Goal: Task Accomplishment & Management: Use online tool/utility

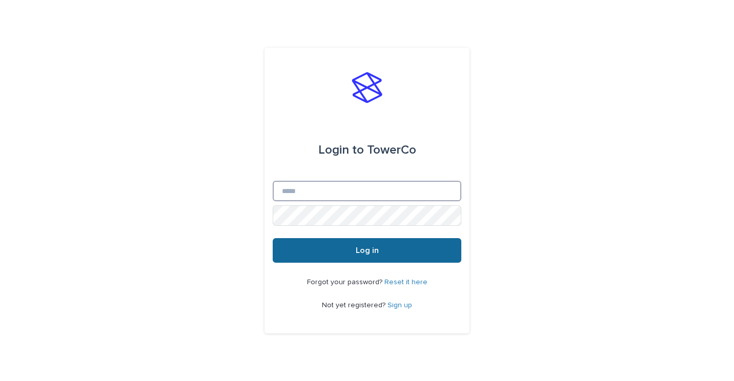
type input "**********"
click at [360, 250] on span "Log in" at bounding box center [367, 250] width 23 height 8
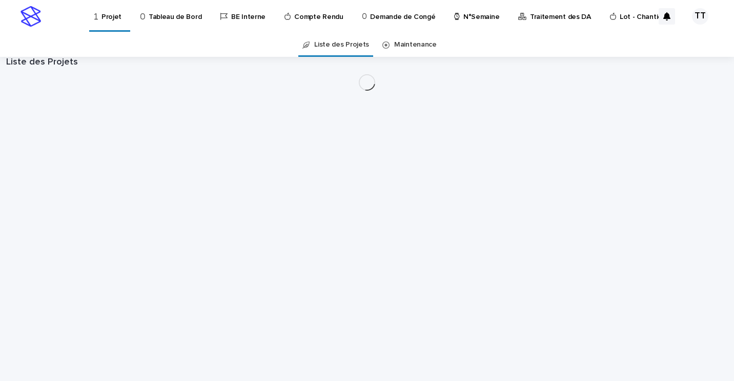
click at [463, 13] on p "N°Semaine" at bounding box center [481, 11] width 36 height 22
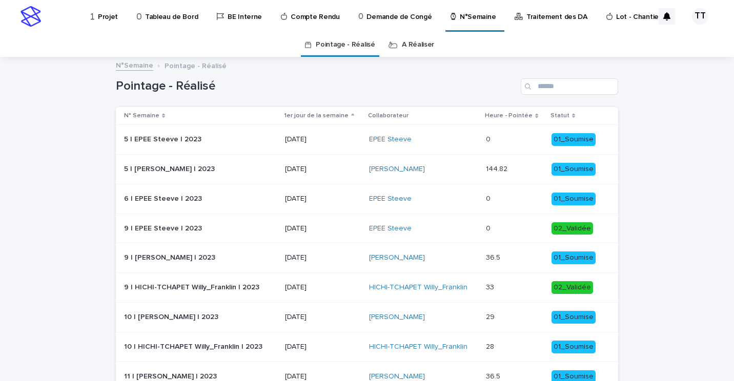
click at [402, 40] on link "A Réaliser" at bounding box center [418, 45] width 32 height 24
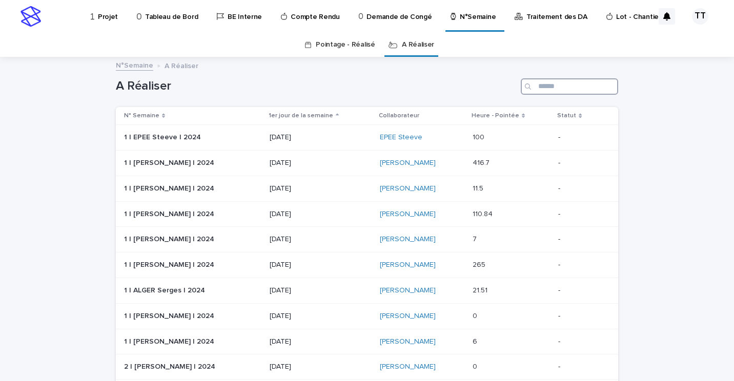
click at [535, 82] on input "Search" at bounding box center [569, 86] width 97 height 16
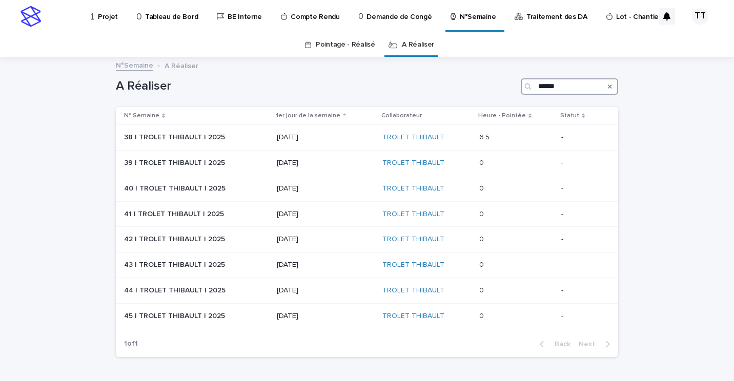
type input "******"
click at [338, 138] on p "[DATE]" at bounding box center [325, 137] width 97 height 9
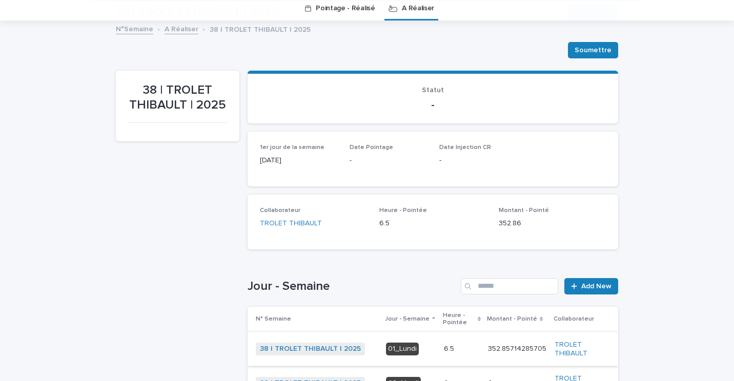
scroll to position [190, 0]
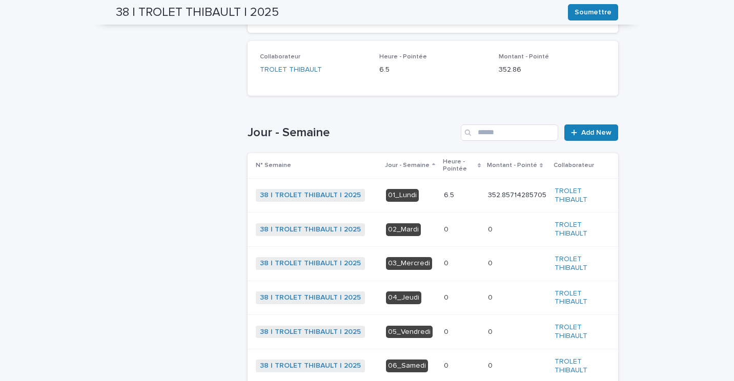
click at [459, 194] on p at bounding box center [462, 195] width 36 height 9
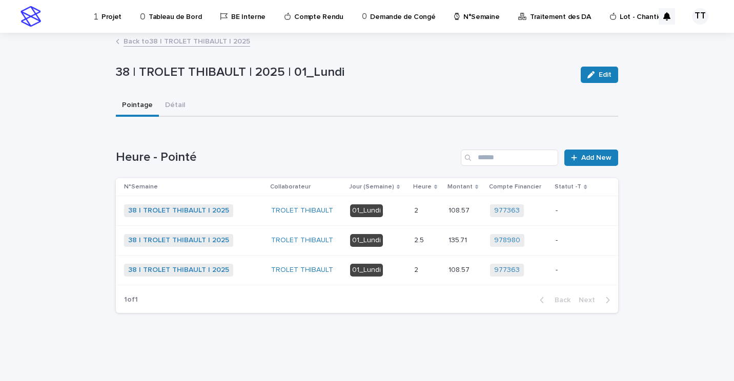
click at [423, 212] on p at bounding box center [427, 210] width 26 height 9
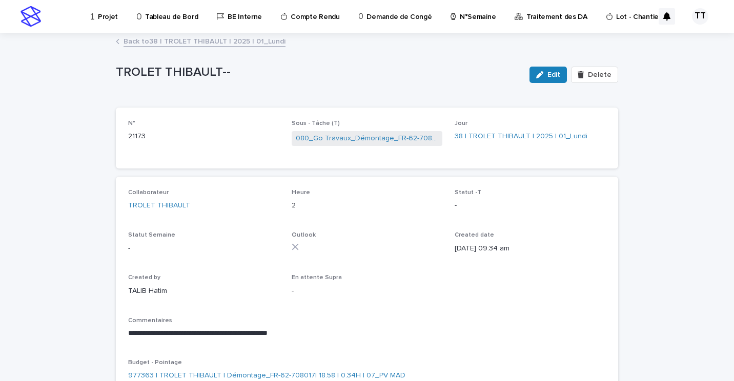
click at [147, 38] on link "Back to 38 | TROLET THIBAULT | 2025 | 01_Lundi" at bounding box center [204, 41] width 162 height 12
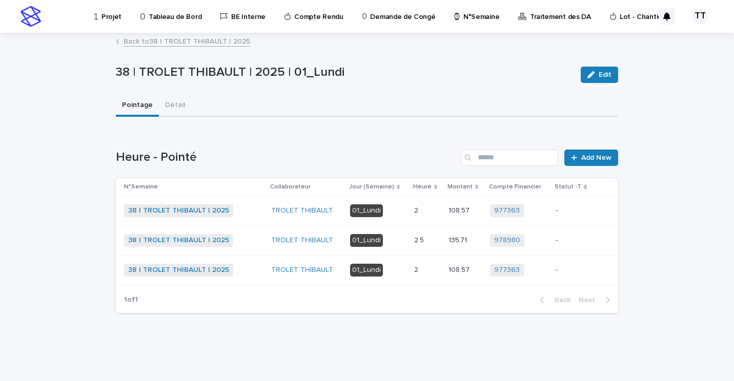
click at [413, 242] on td "2.5 2.5" at bounding box center [427, 240] width 34 height 30
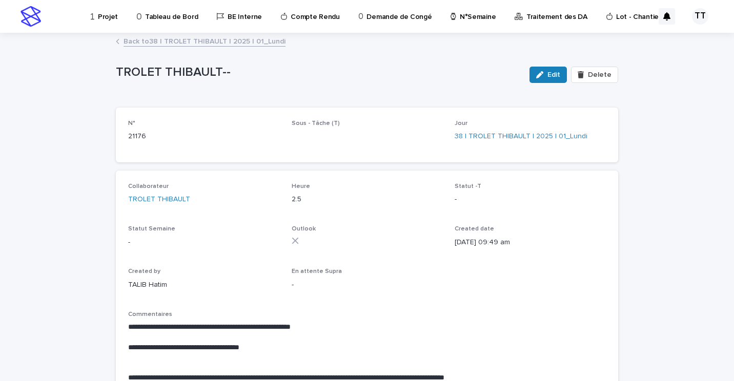
scroll to position [54, 0]
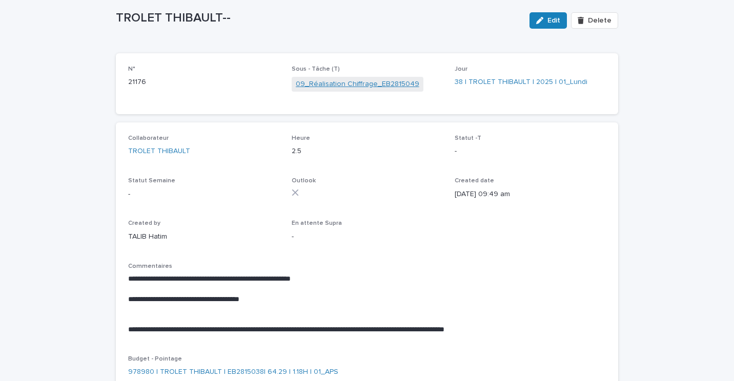
click at [330, 84] on link "09_Réalisation Chiffrage_EB2815049" at bounding box center [357, 84] width 123 height 11
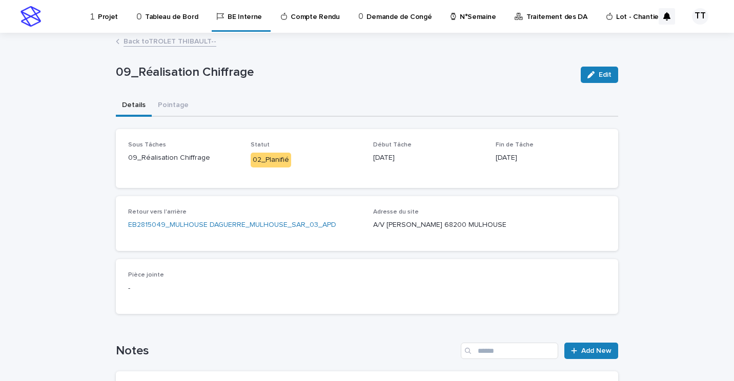
click at [180, 38] on link "Back to TROLET THIBAULT--" at bounding box center [169, 41] width 93 height 12
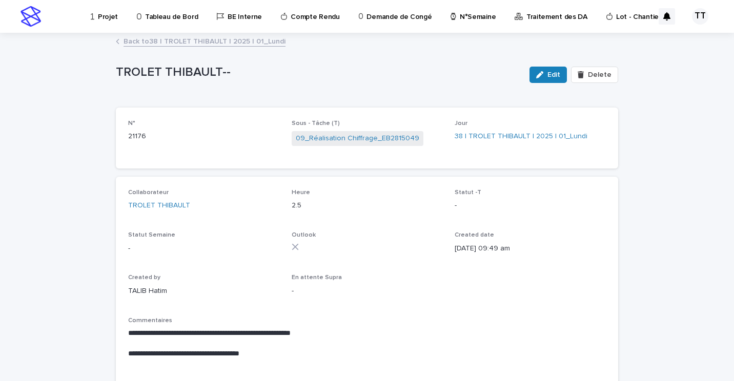
click at [222, 37] on link "Back to 38 | TROLET THIBAULT | 2025 | 01_Lundi" at bounding box center [204, 41] width 162 height 12
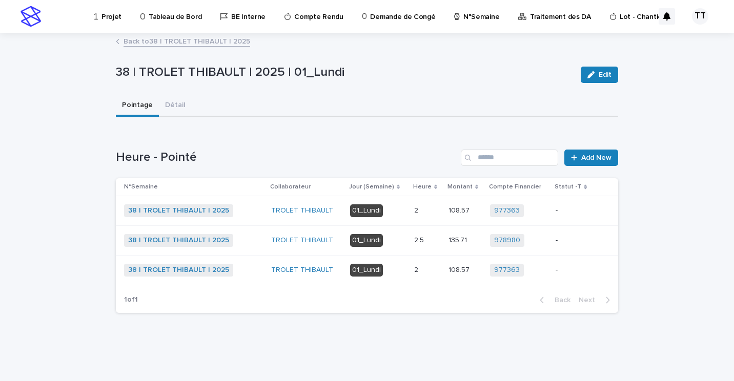
click at [416, 280] on td "2 2" at bounding box center [427, 270] width 34 height 30
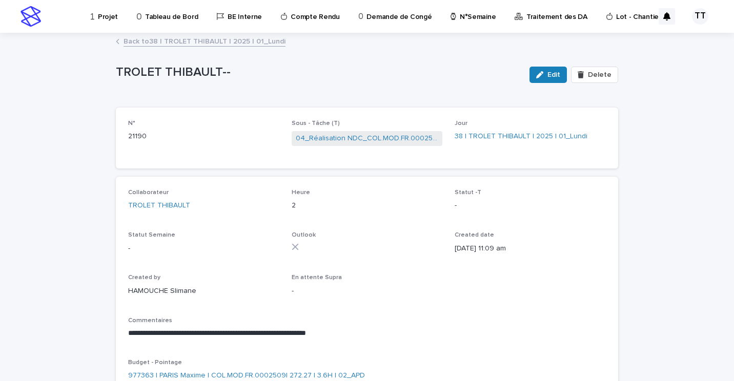
scroll to position [51, 0]
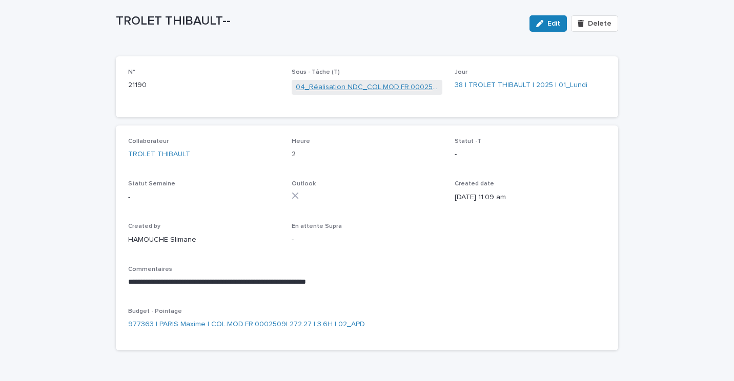
click at [357, 86] on link "04_Réalisation NDC_COL.MOD.FR.0002509" at bounding box center [367, 87] width 143 height 11
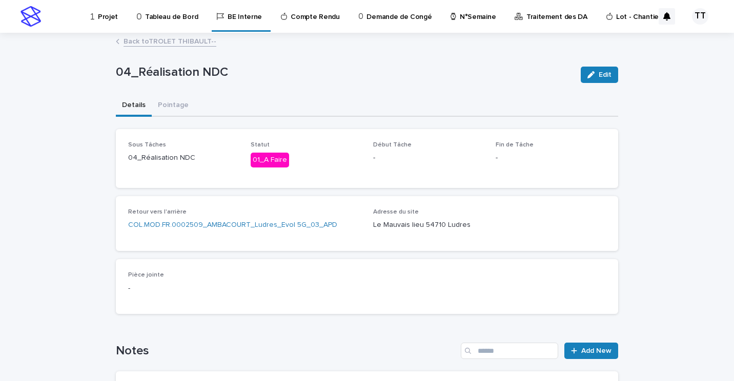
click at [178, 43] on link "Back to TROLET THIBAULT--" at bounding box center [169, 41] width 93 height 12
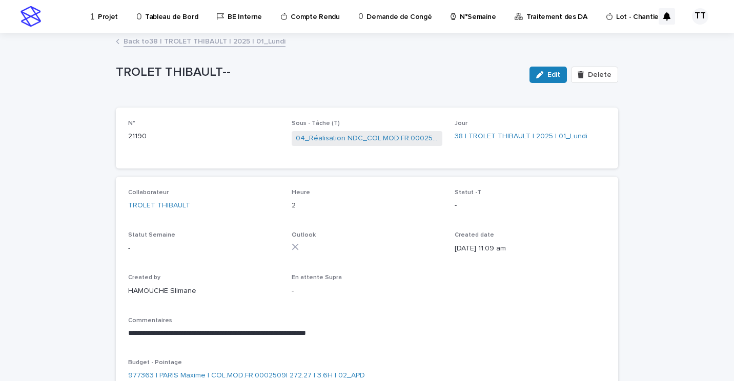
click at [174, 38] on link "Back to 38 | TROLET THIBAULT | 2025 | 01_Lundi" at bounding box center [204, 41] width 162 height 12
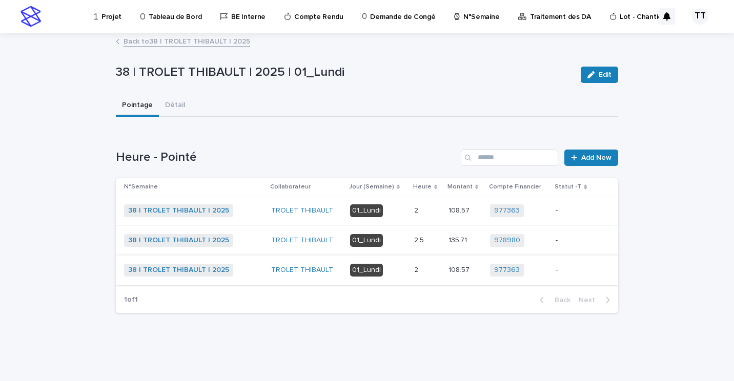
click at [168, 38] on link "Back to 38 | TROLET THIBAULT | 2025" at bounding box center [186, 41] width 127 height 12
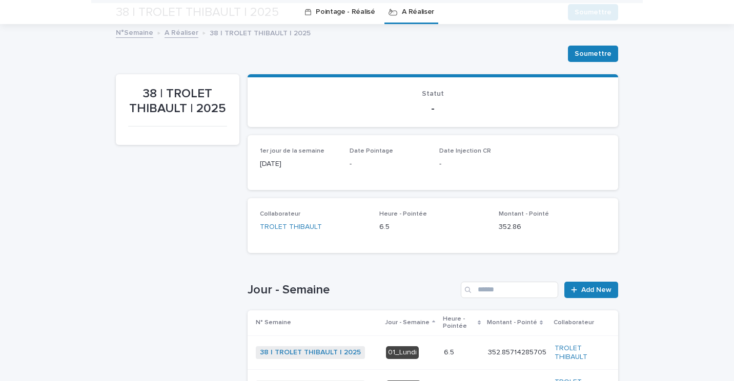
scroll to position [289, 0]
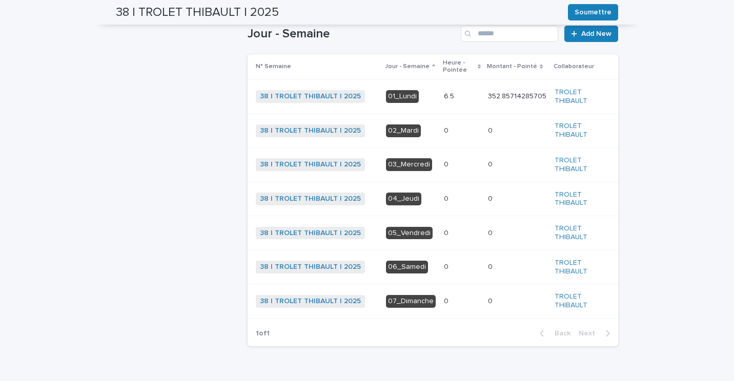
click at [444, 100] on p "6.5" at bounding box center [450, 95] width 12 height 11
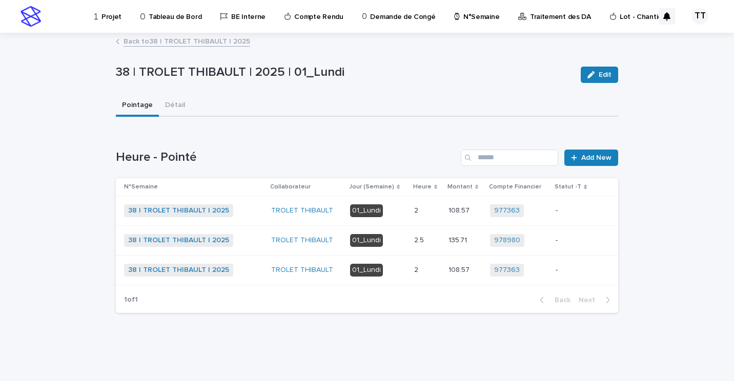
click at [409, 275] on td "01_Lundi" at bounding box center [378, 270] width 64 height 30
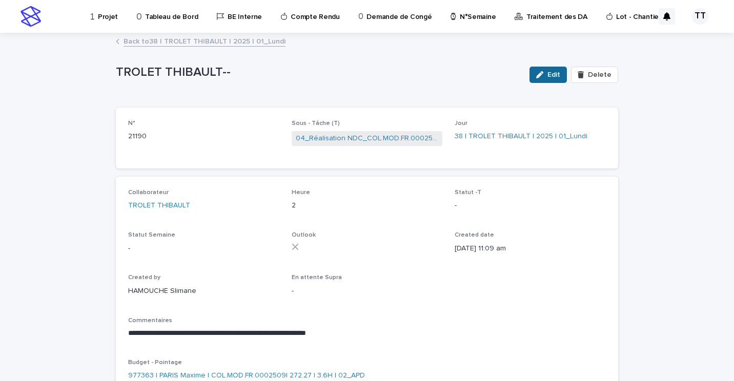
click at [538, 75] on icon "button" at bounding box center [539, 74] width 7 height 7
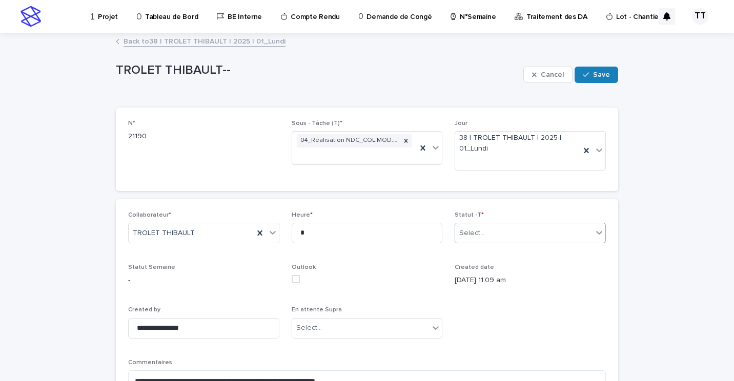
click at [519, 236] on div "Select..." at bounding box center [523, 233] width 137 height 17
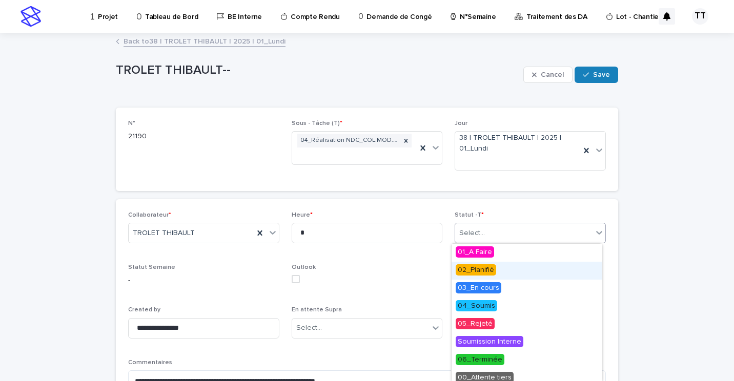
scroll to position [24, 0]
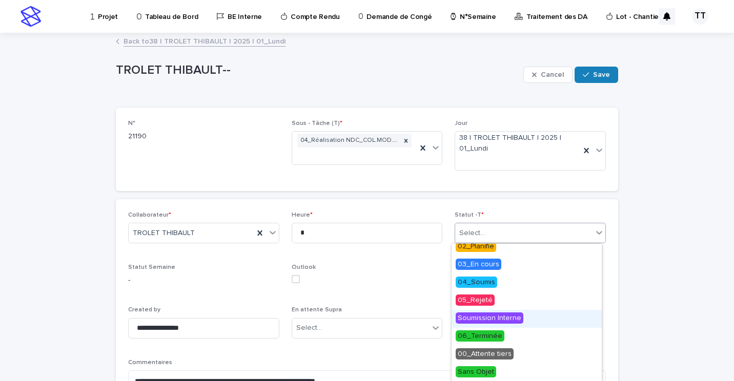
click at [513, 321] on span "Soumission Interne" at bounding box center [489, 318] width 68 height 11
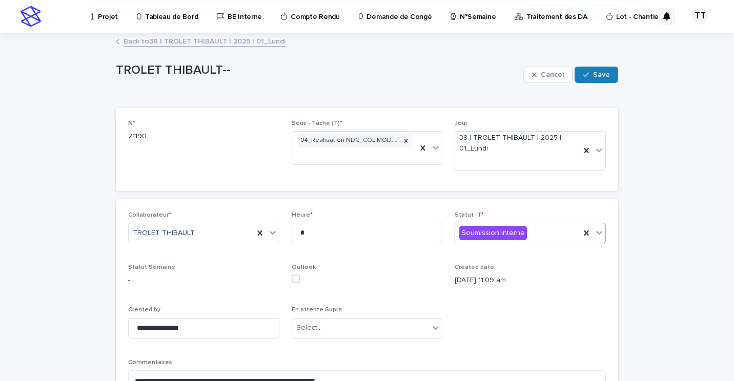
scroll to position [152, 0]
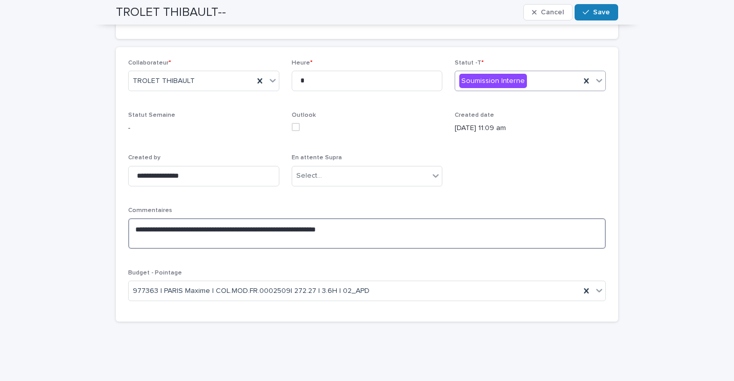
click at [364, 231] on textarea "**********" at bounding box center [367, 233] width 478 height 31
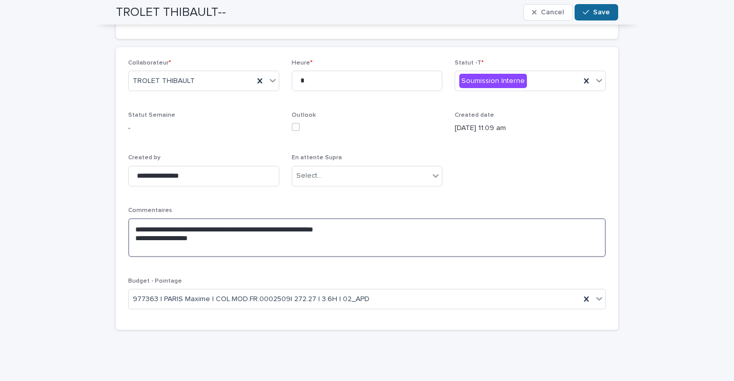
type textarea "**********"
click at [606, 11] on button "Save" at bounding box center [596, 12] width 44 height 16
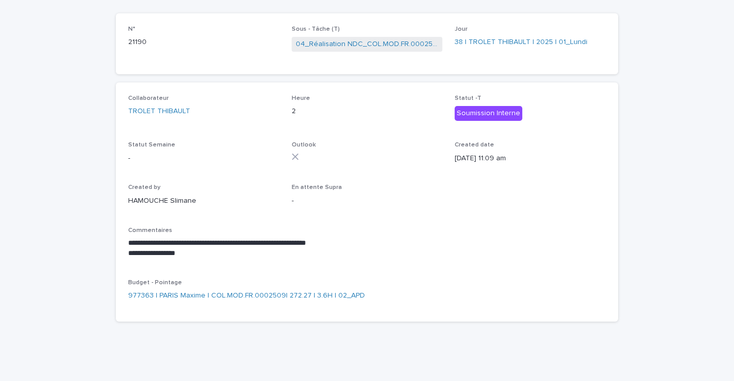
scroll to position [0, 0]
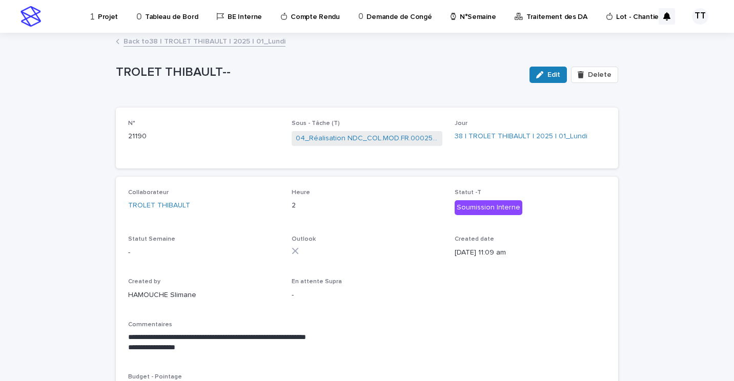
click at [209, 43] on link "Back to 38 | TROLET THIBAULT | 2025 | 01_Lundi" at bounding box center [204, 41] width 162 height 12
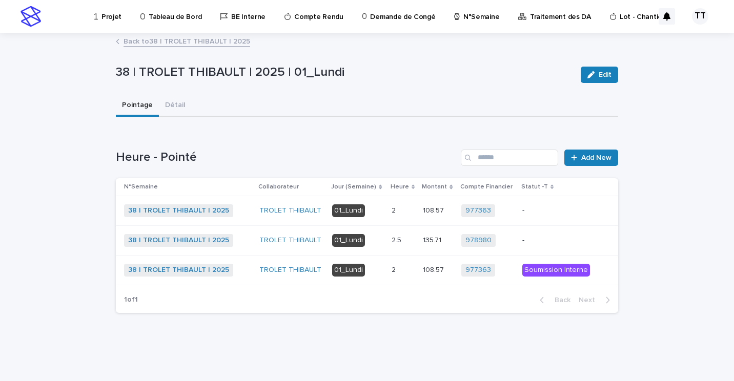
drag, startPoint x: 405, startPoint y: 241, endPoint x: 379, endPoint y: 350, distance: 111.6
click at [382, 350] on div "Loading... Saving… Loading... Saving… 38 | TROLET THIBAULT | 2025 | 01_Lundi Ed…" at bounding box center [367, 195] width 512 height 322
click at [405, 233] on div "2.5 2.5" at bounding box center [403, 240] width 24 height 17
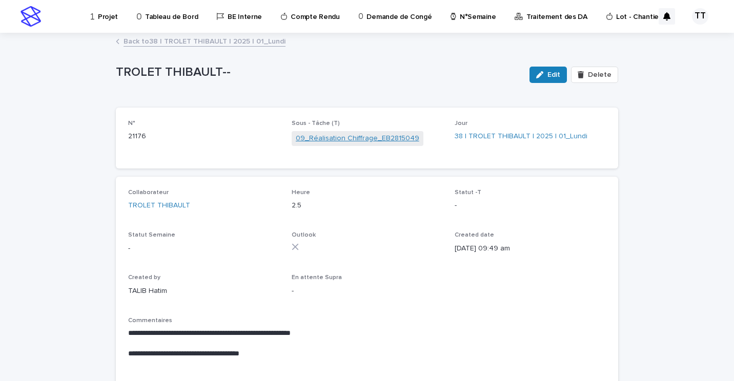
click at [350, 140] on link "09_Réalisation Chiffrage_EB2815049" at bounding box center [357, 138] width 123 height 11
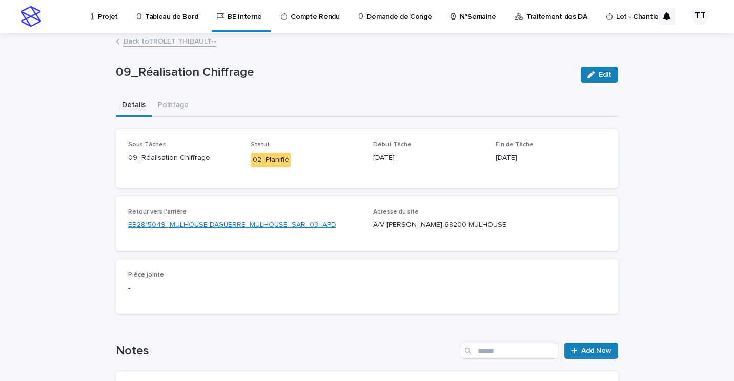
click at [190, 225] on link "EB2815049_MULHOUSE DAGUERRE_MULHOUSE_SAR_03_APD" at bounding box center [232, 225] width 208 height 11
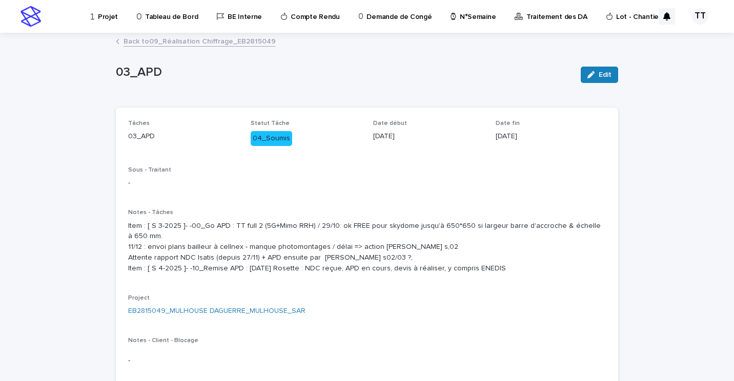
scroll to position [51, 0]
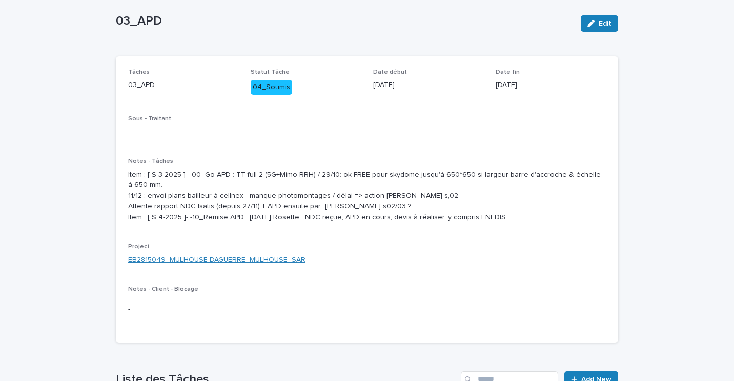
click at [210, 265] on link "EB2815049_MULHOUSE DAGUERRE_MULHOUSE_SAR" at bounding box center [216, 260] width 177 height 11
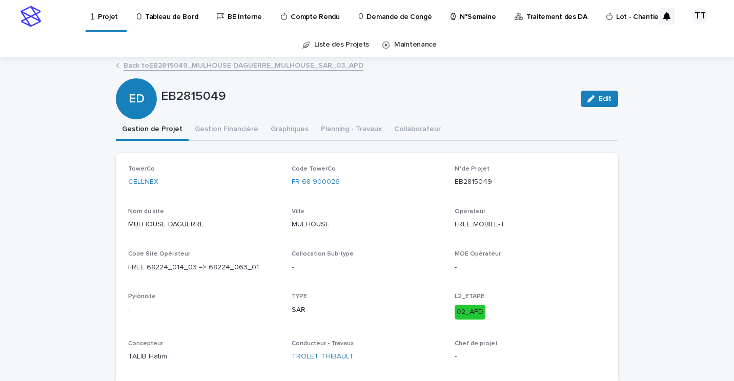
scroll to position [51, 0]
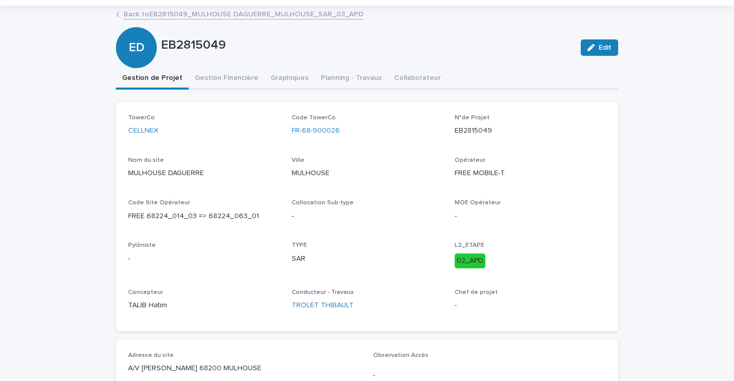
click at [602, 248] on div "TowerCo CELLNEX Code TowerCo FR-68-900026 N°de Projet EB2815049 Nom du site MUL…" at bounding box center [367, 217] width 502 height 230
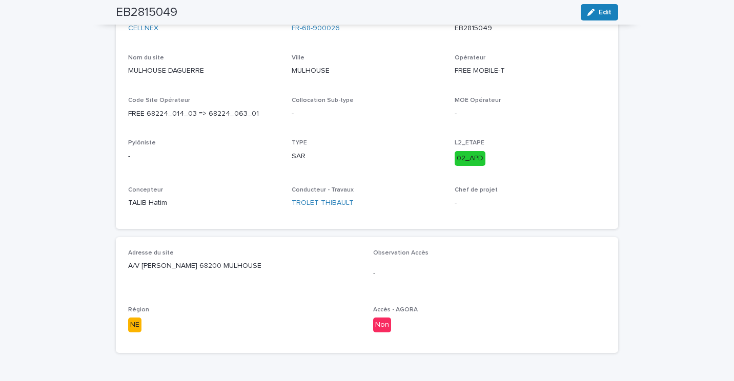
scroll to position [0, 0]
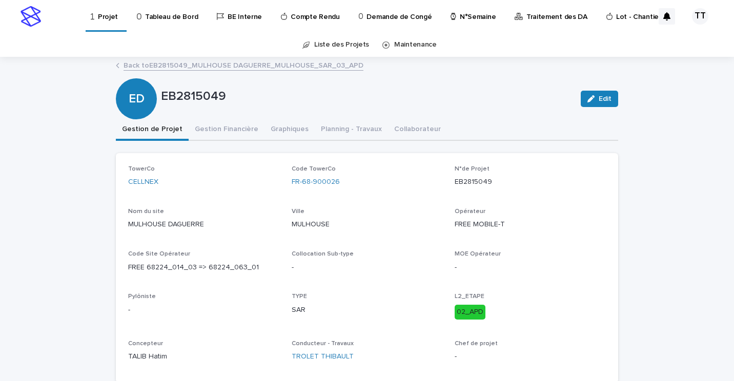
click at [255, 63] on link "Back to EB2815049_MULHOUSE DAGUERRE_MULHOUSE_SAR_03_APD" at bounding box center [243, 65] width 240 height 12
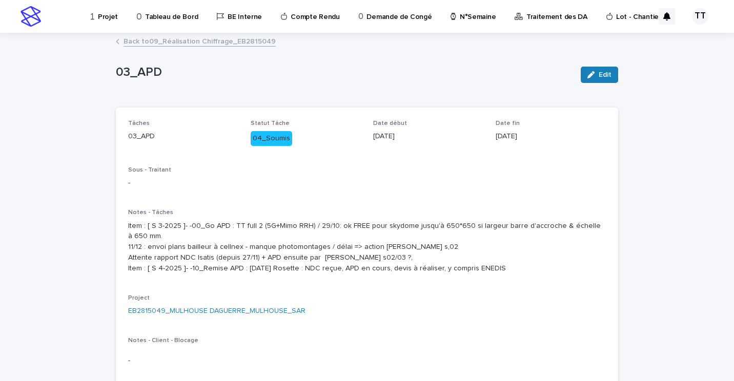
click at [218, 44] on link "Back to 09_Réalisation Chiffrage_EB2815049" at bounding box center [199, 41] width 152 height 12
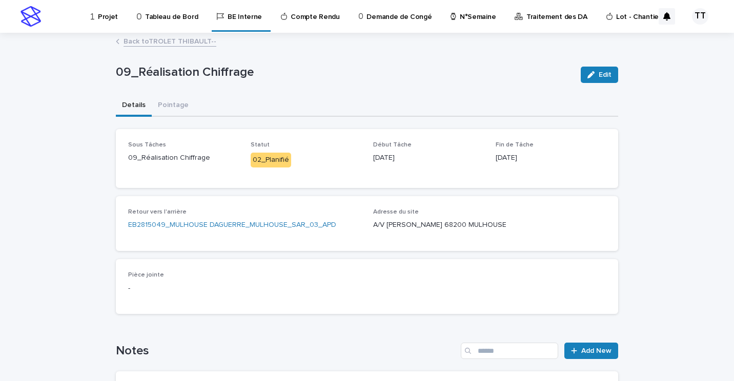
click at [182, 41] on link "Back to TROLET THIBAULT--" at bounding box center [169, 41] width 93 height 12
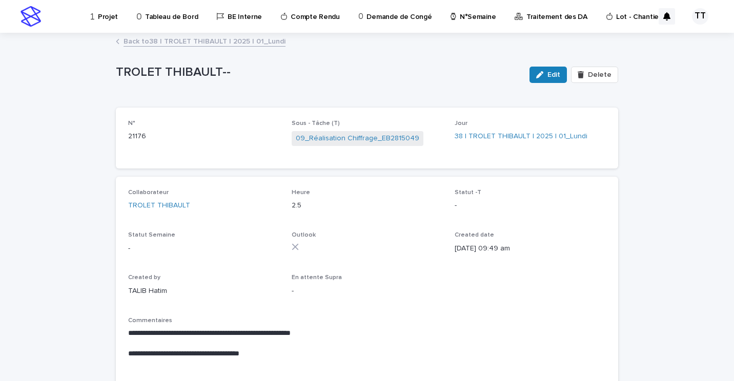
click at [190, 39] on link "Back to 38 | TROLET THIBAULT | 2025 | 01_Lundi" at bounding box center [204, 41] width 162 height 12
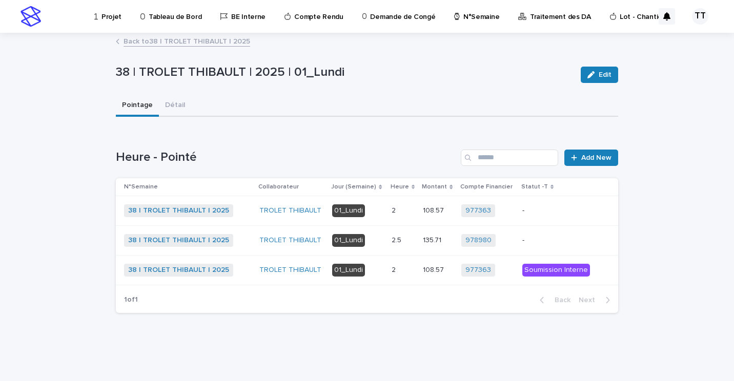
click at [385, 210] on td "01_Lundi" at bounding box center [357, 211] width 59 height 30
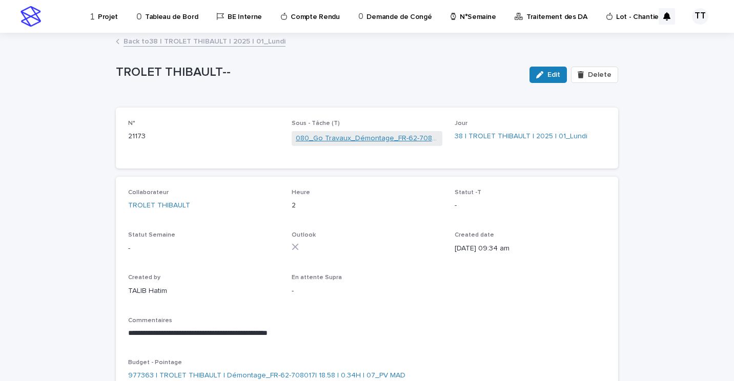
click at [378, 137] on link "080_Go Travaux_Démontage_FR-62-708017" at bounding box center [367, 138] width 143 height 11
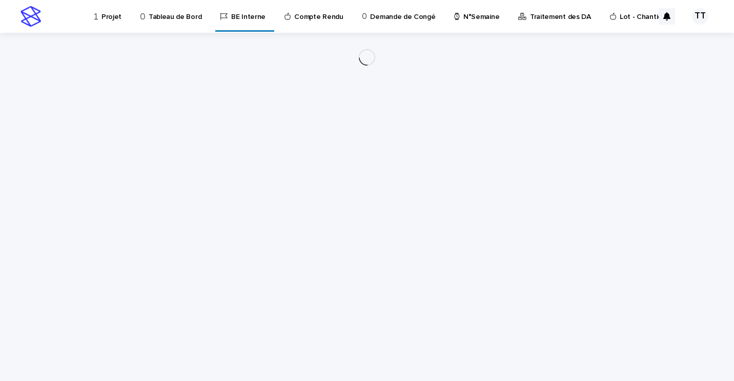
drag, startPoint x: 385, startPoint y: 213, endPoint x: 320, endPoint y: 289, distance: 100.3
click at [386, 213] on div "Loading... Saving… Loading... Saving…" at bounding box center [367, 194] width 512 height 323
click at [114, 24] on link "Projet" at bounding box center [109, 16] width 33 height 32
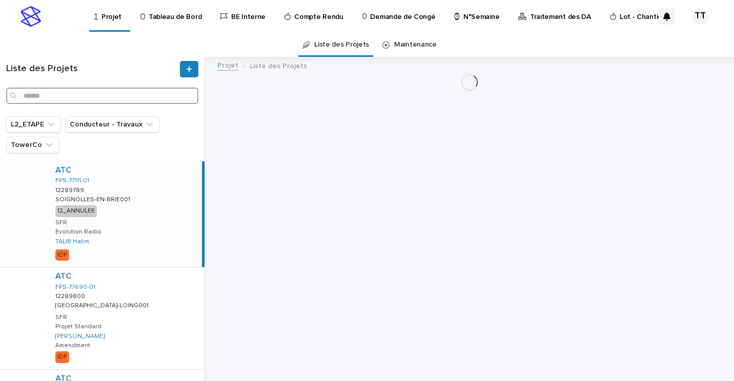
click at [146, 93] on input "Search" at bounding box center [102, 96] width 192 height 16
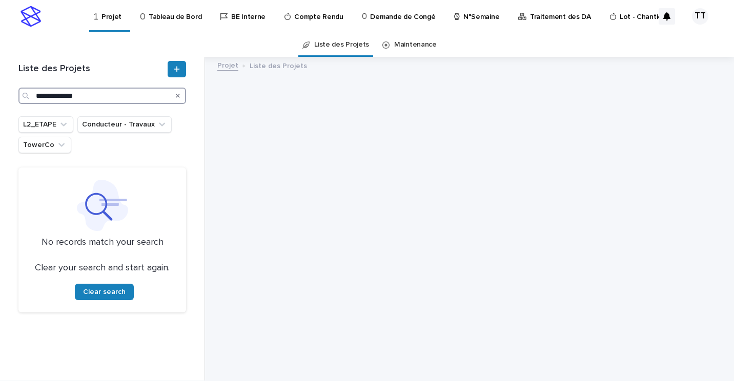
drag, startPoint x: 84, startPoint y: 94, endPoint x: 44, endPoint y: 92, distance: 40.5
click at [44, 92] on input "**********" at bounding box center [102, 96] width 168 height 16
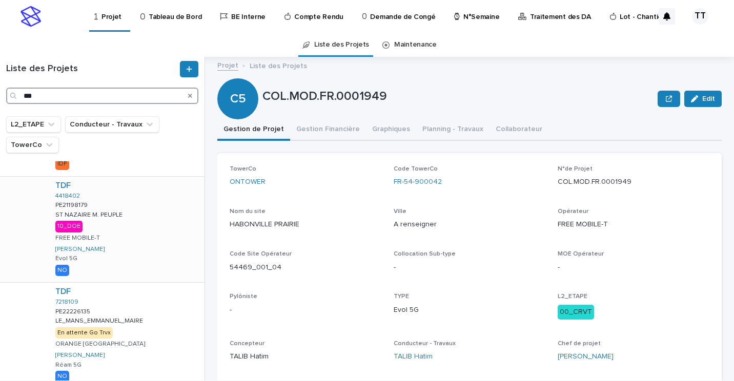
scroll to position [512, 0]
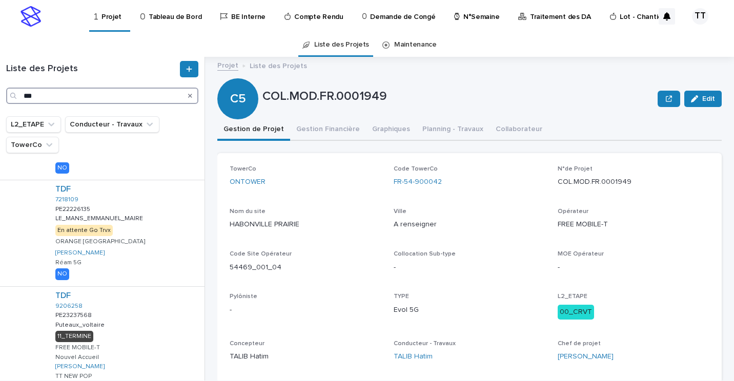
click at [64, 99] on input "***" at bounding box center [102, 96] width 192 height 16
click at [24, 95] on input "***" at bounding box center [102, 96] width 192 height 16
click at [44, 89] on input "***" at bounding box center [102, 96] width 192 height 16
type input "****"
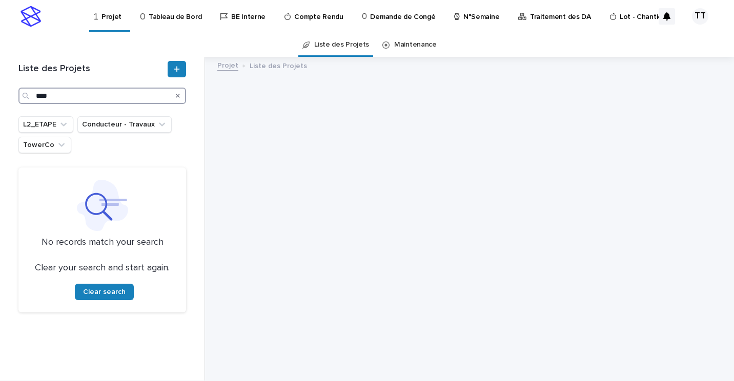
drag, startPoint x: 50, startPoint y: 94, endPoint x: 4, endPoint y: 94, distance: 45.6
click at [8, 95] on div "Liste des Projets **** L2_ETAPE Conducteur - Travaux TowerCo No records match y…" at bounding box center [102, 219] width 205 height 324
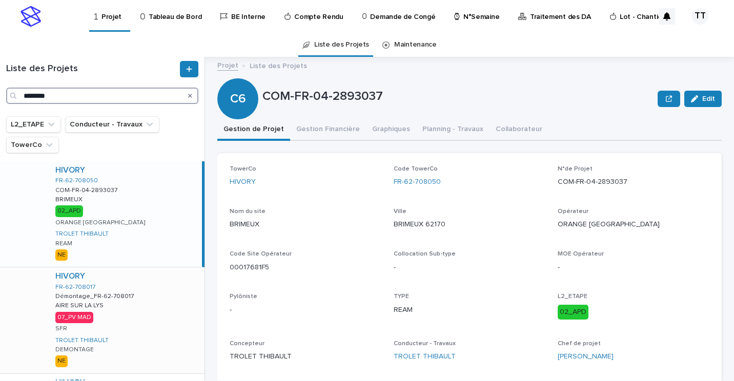
type input "********"
click at [143, 306] on div "HIVORY FR-62-708017 Démontage_FR-62-708017 Démontage_FR-62-708017 AIRE SUR LA L…" at bounding box center [125, 320] width 157 height 106
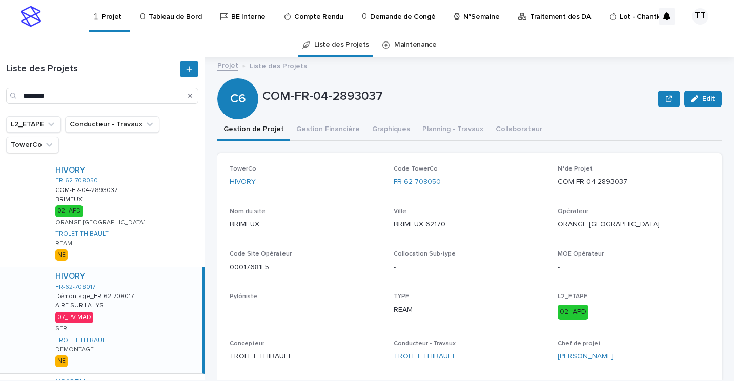
click at [144, 305] on div "HIVORY FR-62-708017 Démontage_FR-62-708017 Démontage_FR-62-708017 AIRE SUR LA L…" at bounding box center [124, 320] width 155 height 106
click at [143, 305] on div "HIVORY FR-62-708017 Démontage_FR-62-708017 Démontage_FR-62-708017 AIRE SUR LA L…" at bounding box center [124, 320] width 155 height 106
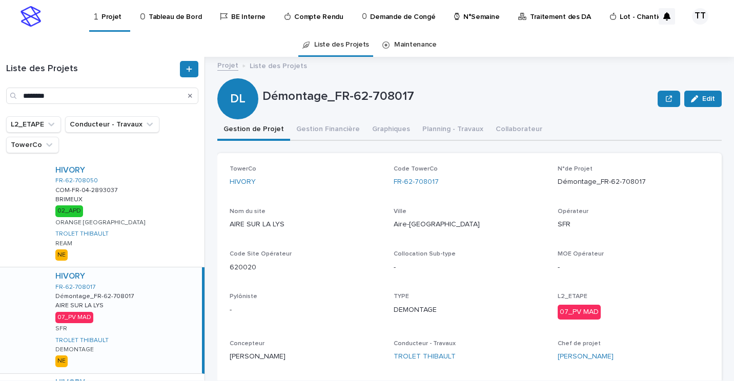
scroll to position [51, 0]
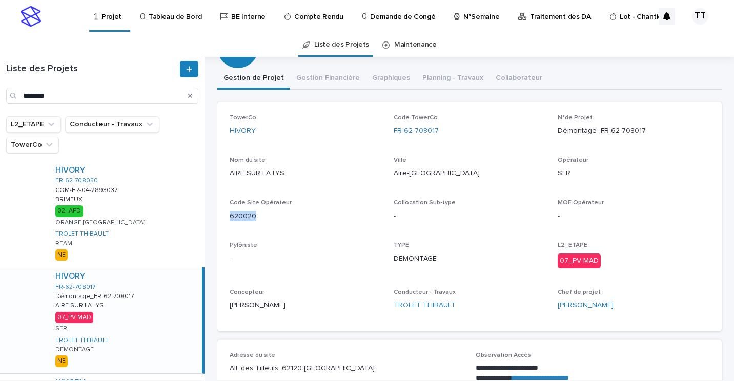
drag, startPoint x: 256, startPoint y: 216, endPoint x: 213, endPoint y: 217, distance: 43.1
click at [213, 217] on div "Liste des Projets ******** L2_ETAPE Conducteur - Travaux TowerCo HIVORY FR-62-7…" at bounding box center [367, 219] width 734 height 324
copy p "620020"
